Goal: Task Accomplishment & Management: Manage account settings

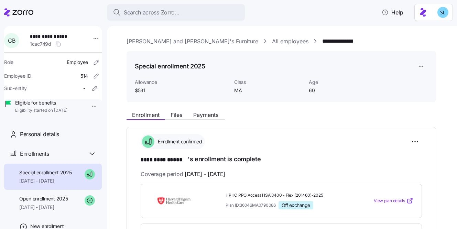
scroll to position [197, 0]
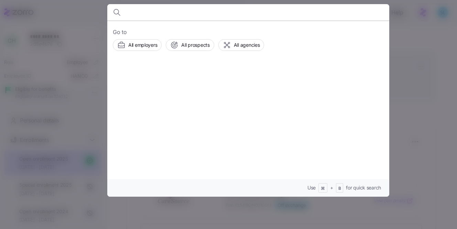
scroll to position [86, 0]
type input "LaShanta Downs"
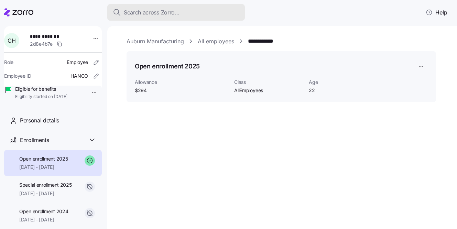
click at [189, 15] on div "Search across Zorro..." at bounding box center [176, 12] width 126 height 9
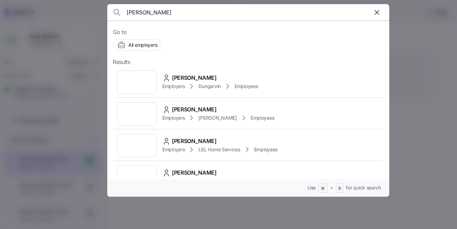
type input "LaShanta Downs"
click at [185, 74] on span "LaShanta Downs" at bounding box center [194, 78] width 45 height 9
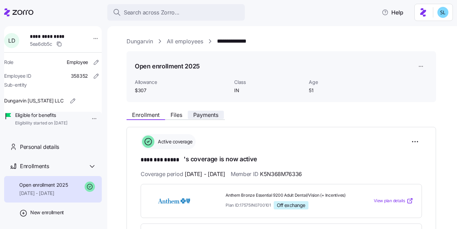
click at [219, 119] on button "Payments" at bounding box center [206, 115] width 36 height 8
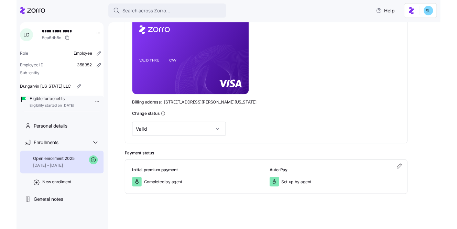
scroll to position [171, 0]
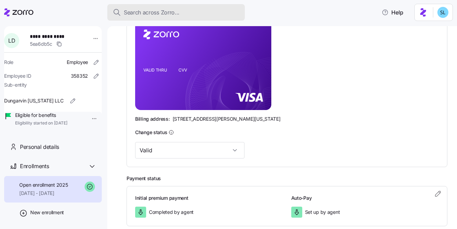
click at [142, 8] on span "Search across Zorro..." at bounding box center [152, 12] width 56 height 9
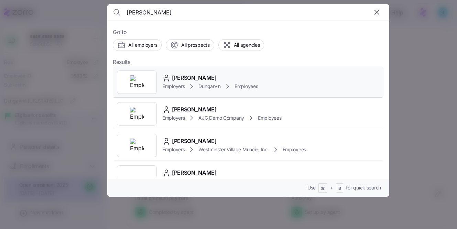
type input "Breanna Schuler"
click at [198, 68] on div "Breanna Schuler Employers Dungarvin Employees" at bounding box center [248, 82] width 271 height 32
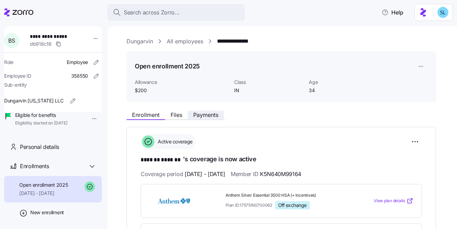
click at [214, 112] on span "Payments" at bounding box center [205, 114] width 25 height 5
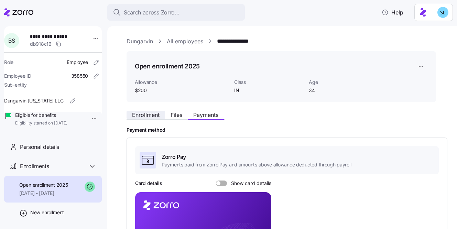
click at [153, 112] on span "Enrollment" at bounding box center [145, 114] width 27 height 5
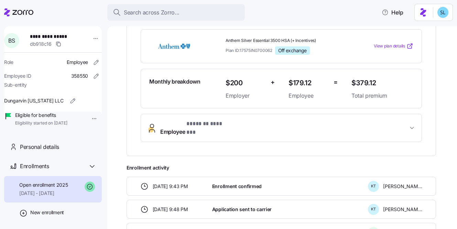
scroll to position [225, 0]
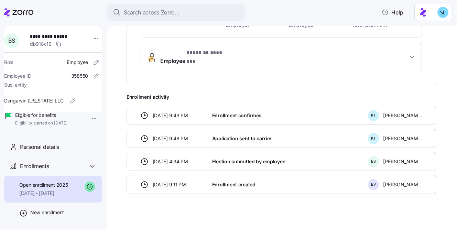
click at [255, 93] on span "Enrollment activity" at bounding box center [280, 96] width 309 height 7
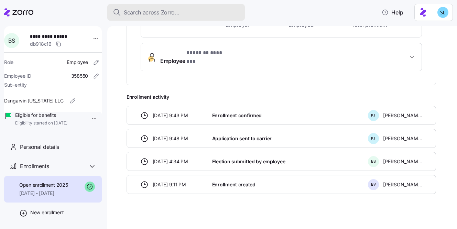
click at [131, 9] on span "Search across Zorro..." at bounding box center [152, 12] width 56 height 9
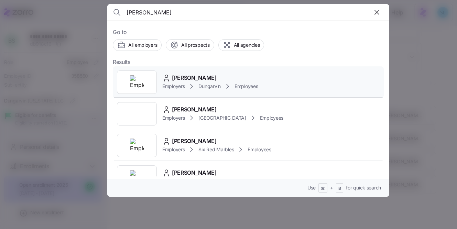
type input "Kerigan Wise"
click at [212, 80] on div "Kerigan Wise" at bounding box center [210, 78] width 96 height 9
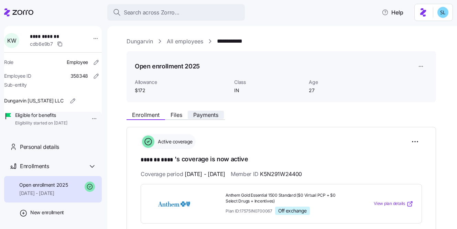
click at [212, 118] on span "Payments" at bounding box center [205, 114] width 25 height 5
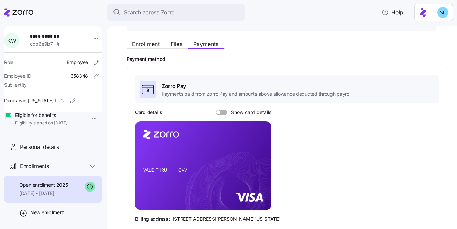
scroll to position [32, 0]
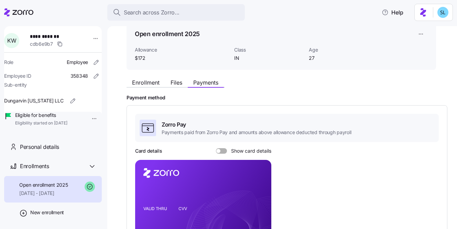
click at [144, 76] on div "Enrollment Files Payments" at bounding box center [280, 81] width 309 height 12
click at [144, 77] on div "Enrollment Files Payments" at bounding box center [280, 81] width 309 height 12
click at [144, 81] on span "Enrollment" at bounding box center [145, 82] width 27 height 5
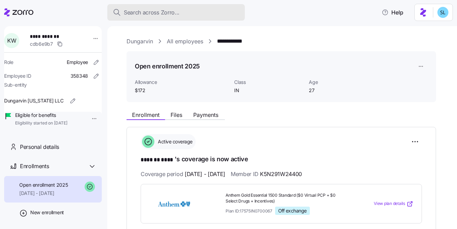
click at [169, 7] on button "Search across Zorro..." at bounding box center [175, 12] width 137 height 16
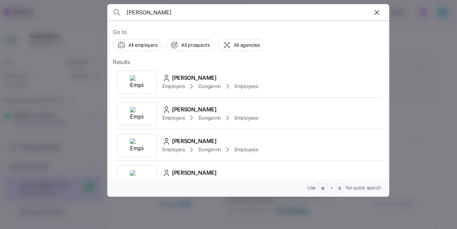
type input "Mercy Okediji"
click at [200, 65] on div "Go to All employers All prospects All agencies Results Mercy Okediji Employers …" at bounding box center [248, 109] width 282 height 176
click at [200, 72] on div "Mercy Okediji Employers Dungarvin Employees" at bounding box center [248, 82] width 271 height 32
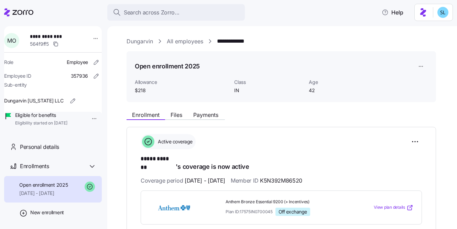
click at [215, 118] on button "Payments" at bounding box center [206, 115] width 36 height 8
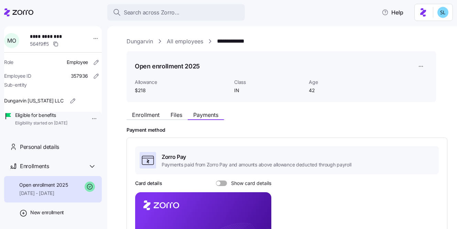
click at [140, 116] on span "Enrollment" at bounding box center [145, 114] width 27 height 5
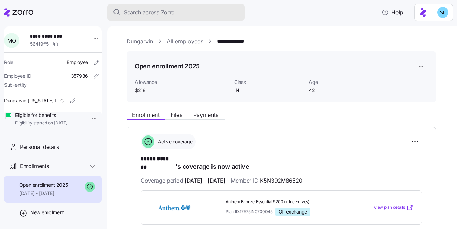
click at [159, 13] on span "Search across Zorro..." at bounding box center [152, 12] width 56 height 9
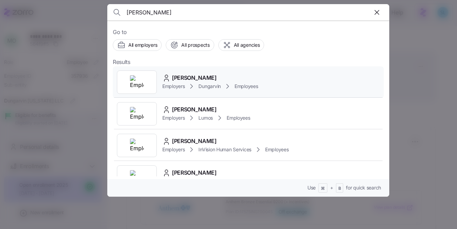
type input "Alana Ortiz"
click at [196, 68] on div "Alana Ortiz Employers Dungarvin Employees" at bounding box center [248, 82] width 271 height 32
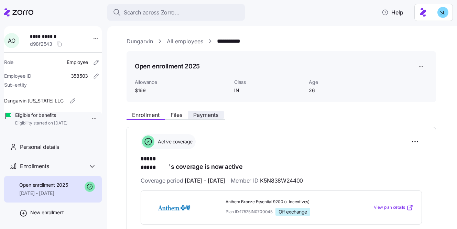
click at [215, 116] on span "Payments" at bounding box center [205, 114] width 25 height 5
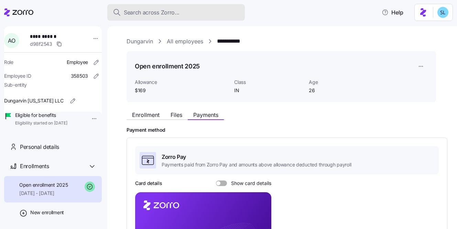
click at [164, 16] on span "Search across Zorro..." at bounding box center [152, 12] width 56 height 9
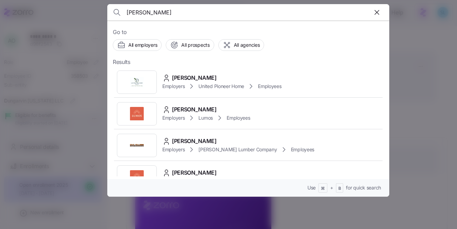
type input "Kristin Johnson"
click at [196, 76] on span "Kristin Johnson" at bounding box center [194, 78] width 45 height 9
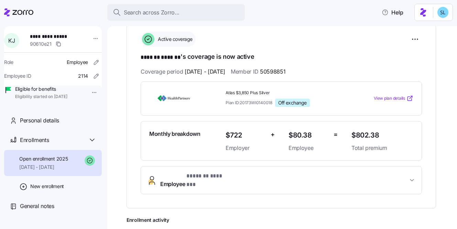
scroll to position [225, 0]
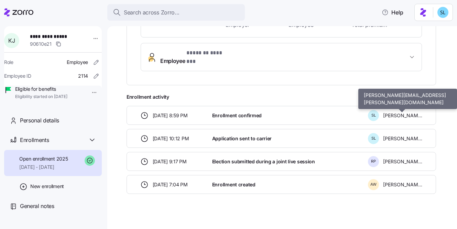
click at [400, 112] on span "Stephanie Lange" at bounding box center [402, 115] width 39 height 7
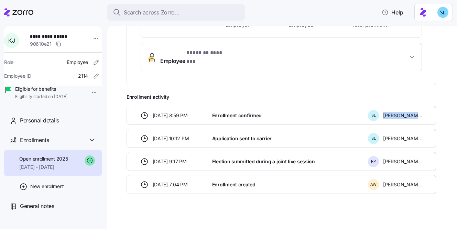
copy div "Stephanie Lange"
click at [53, 35] on span "**********" at bounding box center [54, 36] width 48 height 7
copy span "**********"
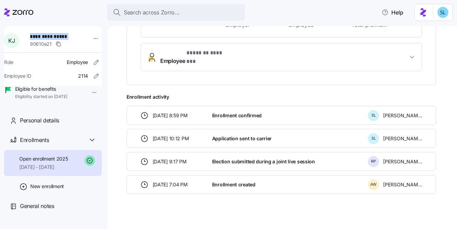
scroll to position [0, 0]
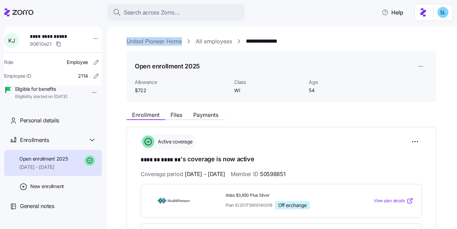
drag, startPoint x: 182, startPoint y: 41, endPoint x: 128, endPoint y: 41, distance: 54.6
click at [128, 41] on div "**********" at bounding box center [286, 41] width 321 height 9
copy link "United Pioneer Home"
click at [285, 174] on span "50598851" at bounding box center [272, 174] width 25 height 9
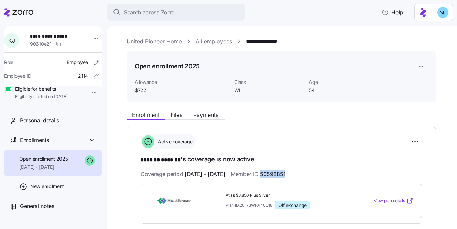
copy span "50598851"
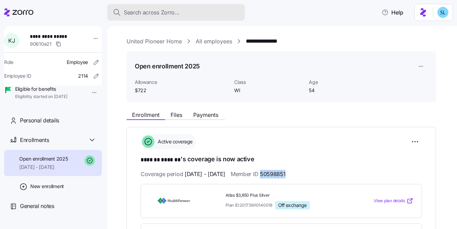
click at [179, 7] on button "Search across Zorro..." at bounding box center [175, 12] width 137 height 16
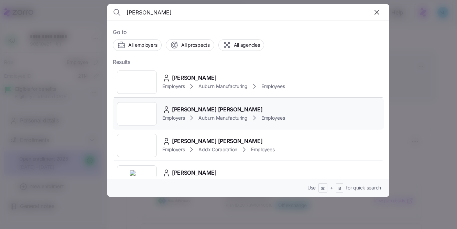
type input "hanes"
click at [207, 105] on span "Connor Hanes" at bounding box center [217, 109] width 90 height 9
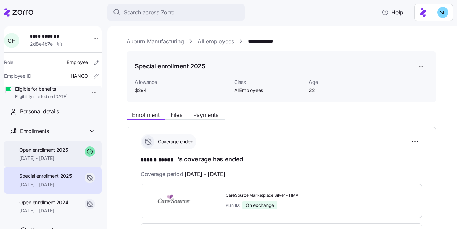
scroll to position [17, 0]
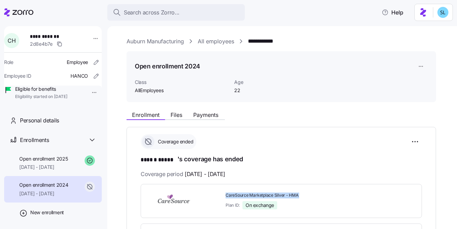
scroll to position [117, 0]
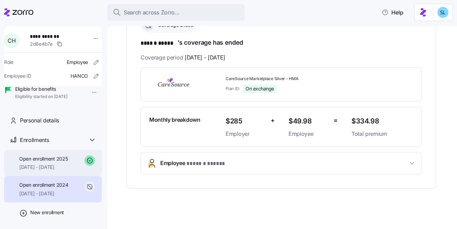
click at [55, 176] on div "Open enrollment 2025 09/01/2025 - 12/31/2025" at bounding box center [53, 163] width 98 height 26
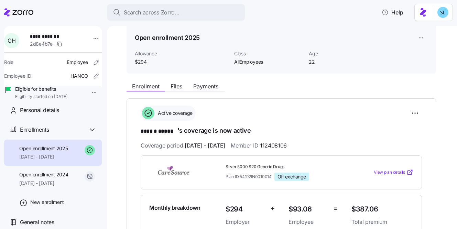
scroll to position [128, 0]
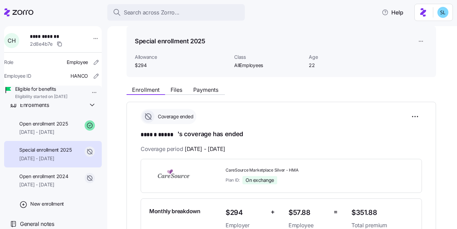
scroll to position [47, 0]
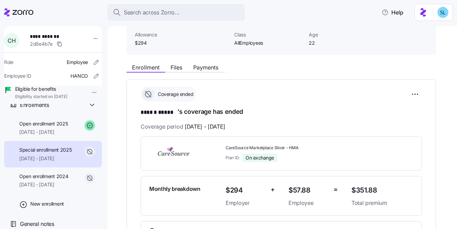
click at [300, 190] on span "$57.88" at bounding box center [308, 190] width 40 height 11
copy span "$57.88"
click at [56, 135] on span "[DATE] - [DATE]" at bounding box center [43, 132] width 48 height 7
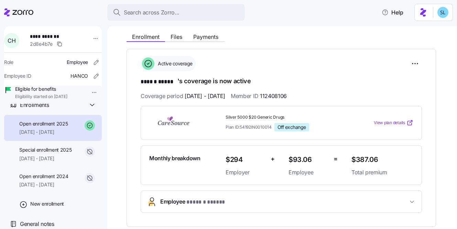
scroll to position [78, 0]
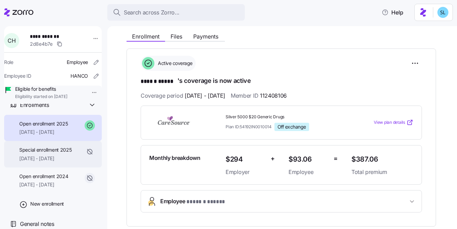
click at [47, 153] on span "Special enrollment 2025" at bounding box center [45, 149] width 53 height 7
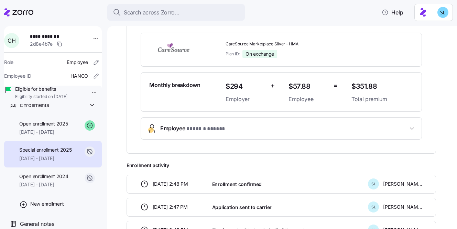
click at [231, 132] on span "Employee * ****** ***** *" at bounding box center [283, 128] width 247 height 9
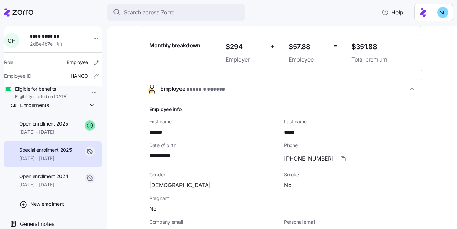
scroll to position [269, 0]
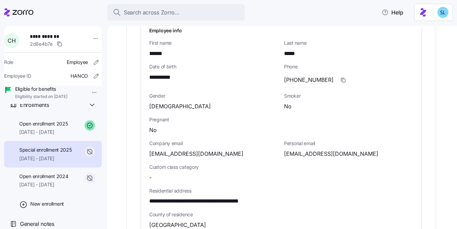
click at [309, 155] on span "[EMAIL_ADDRESS][DOMAIN_NAME]" at bounding box center [331, 153] width 94 height 9
copy span "cdhanes13"
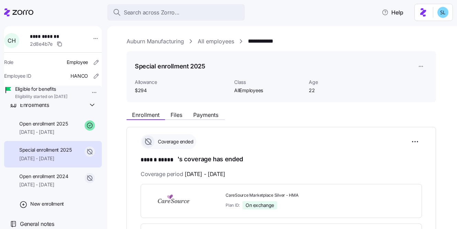
click at [156, 39] on link "Auburn Manufacturing" at bounding box center [154, 41] width 57 height 9
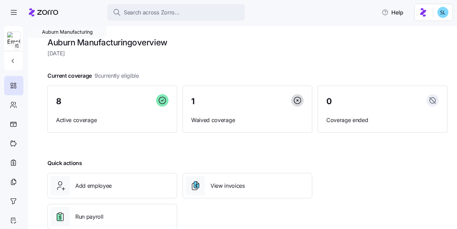
click at [11, 44] on img at bounding box center [13, 39] width 13 height 14
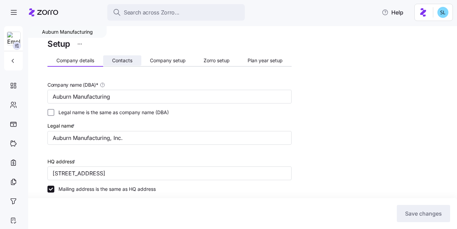
click at [107, 62] on button "Contacts" at bounding box center [122, 60] width 38 height 10
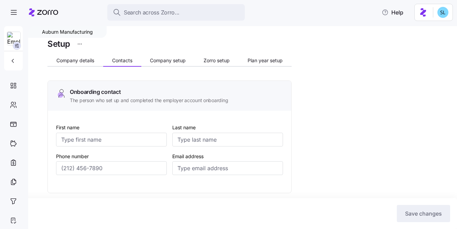
type input "Cris"
type input "Horton"
type input "crishorton@auburnmanufacturing.com"
type input "Cris"
type input "Horton"
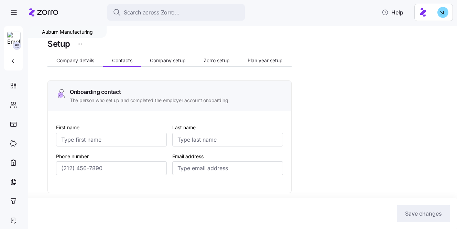
type input "crishorton@auburnmanufacturing.com"
type input "Karen"
type input "Wagner"
type input "kwagner@auburnmanufacturing.com"
type input "Rebekah"
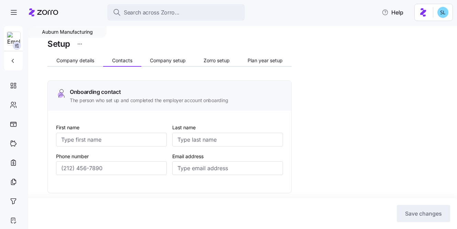
type input "Work"
type input "ap@auburnmanufacturing.com"
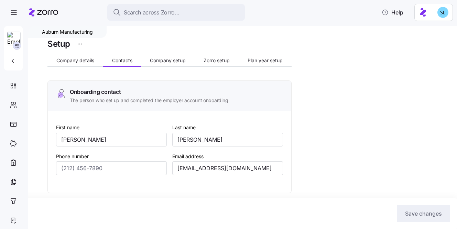
type input "(260) 925-8651"
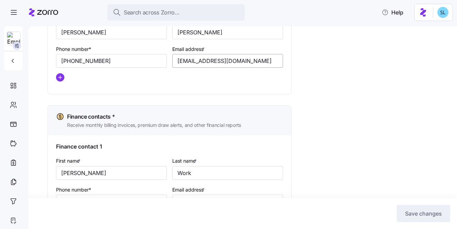
scroll to position [330, 0]
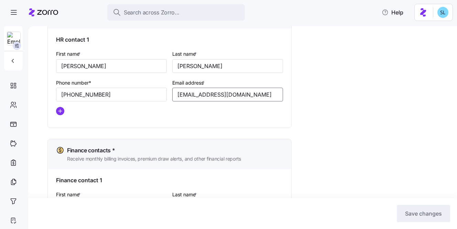
click at [196, 99] on input "kwagner@auburnmanufacturing.com" at bounding box center [227, 95] width 111 height 14
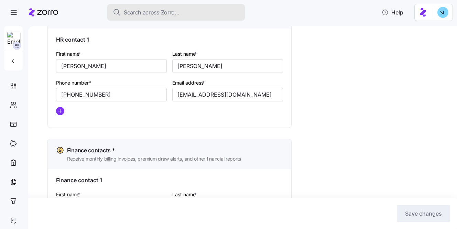
click at [133, 10] on span "Search across Zorro..." at bounding box center [152, 12] width 56 height 9
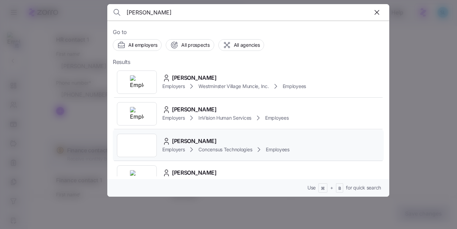
type input "weaver"
click at [210, 141] on span "Michael Weaver" at bounding box center [194, 141] width 45 height 9
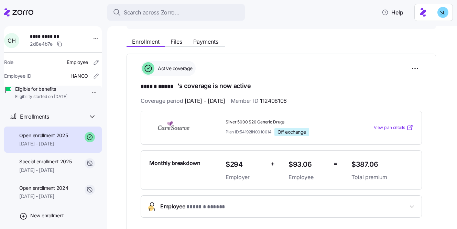
scroll to position [84, 0]
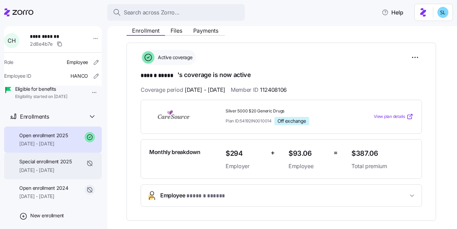
click at [46, 165] on span "Special enrollment 2025" at bounding box center [45, 161] width 53 height 7
